Goal: Navigation & Orientation: Go to known website

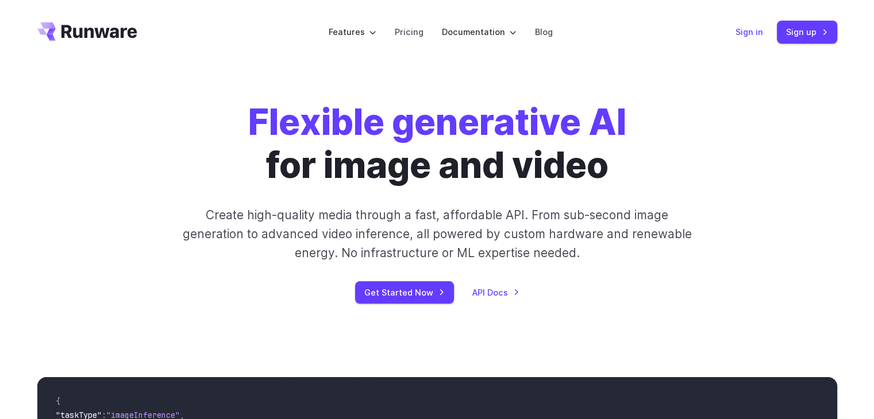
click at [745, 29] on link "Sign in" at bounding box center [749, 31] width 28 height 13
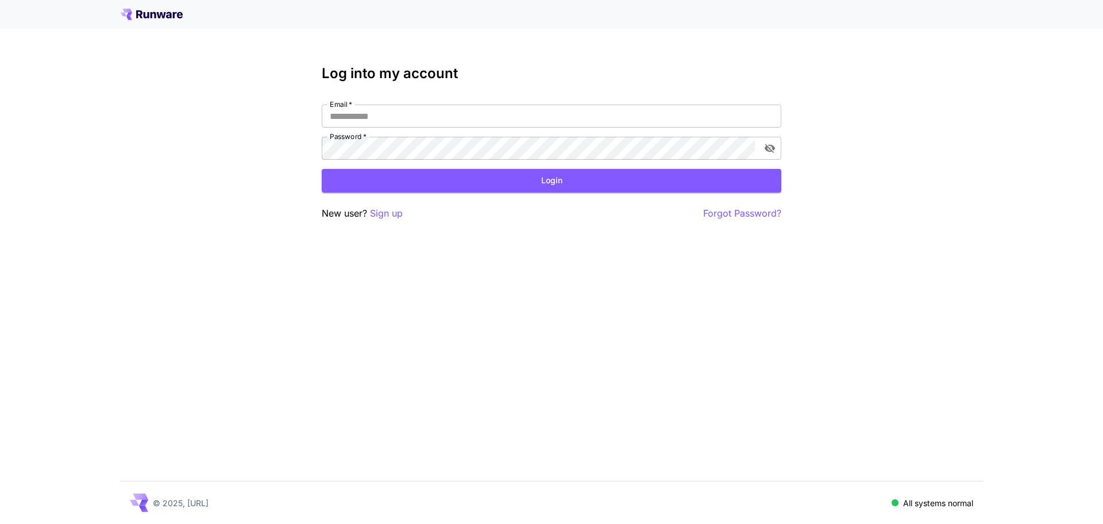
type input "**********"
click at [544, 186] on button "Login" at bounding box center [551, 181] width 459 height 24
